Goal: Transaction & Acquisition: Purchase product/service

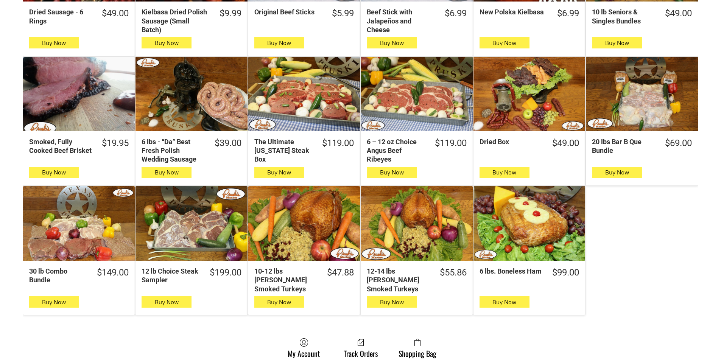
scroll to position [341, 0]
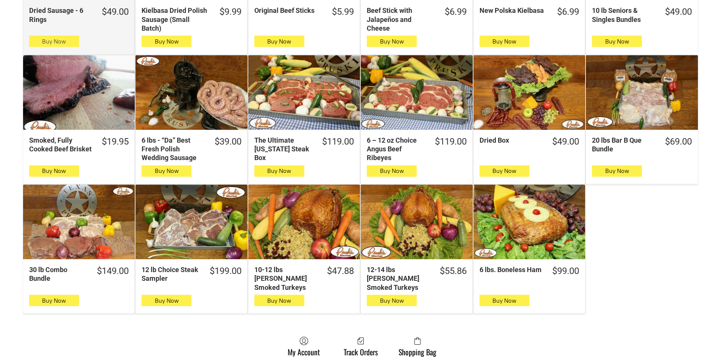
click at [33, 39] on button "Buy Now" at bounding box center [54, 41] width 50 height 11
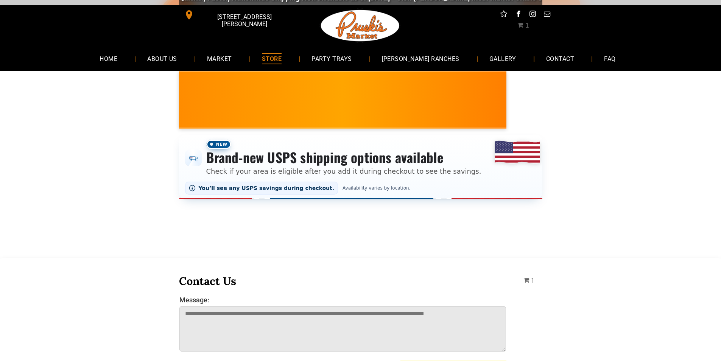
scroll to position [0, 0]
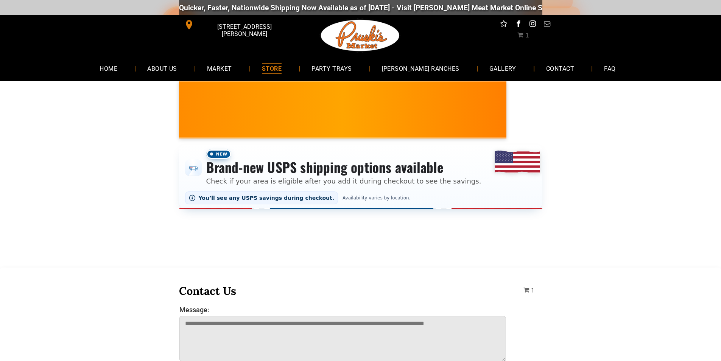
click at [161, 8] on div "Quicker, Faster, Nationwide Shipping Now Available as of [DATE] - Visit [PERSON…" at bounding box center [360, 7] width 721 height 15
click at [216, 69] on link "MARKET" at bounding box center [219, 68] width 48 height 20
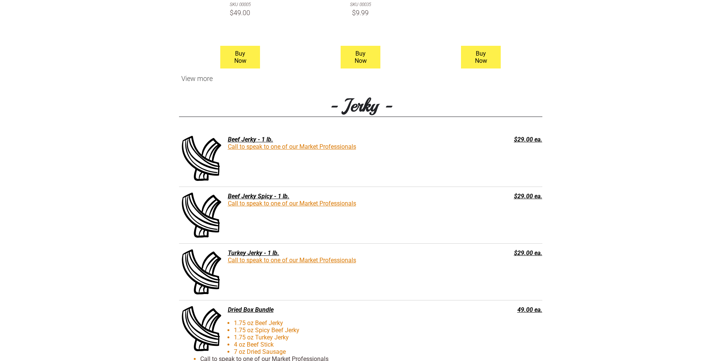
scroll to position [870, 0]
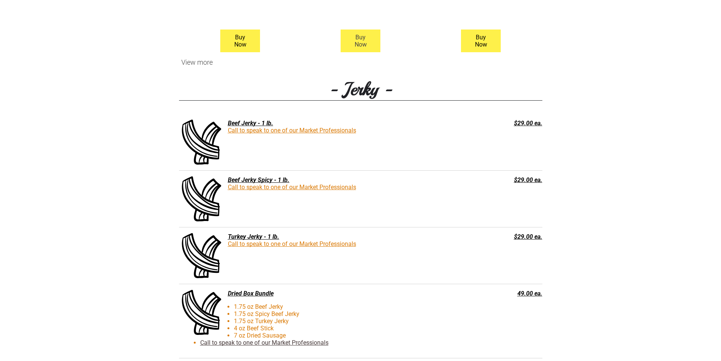
click at [368, 48] on span "Buy Now" at bounding box center [361, 41] width 38 height 22
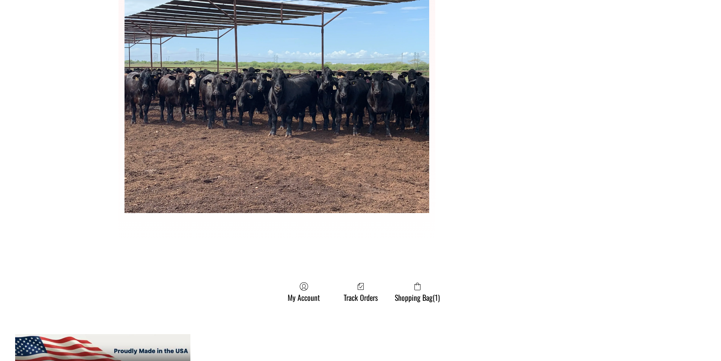
scroll to position [2044, 0]
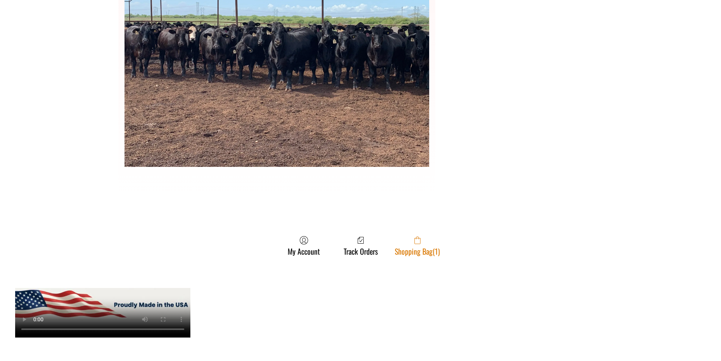
click at [415, 241] on icon at bounding box center [417, 241] width 6 height 8
